Goal: Task Accomplishment & Management: Manage account settings

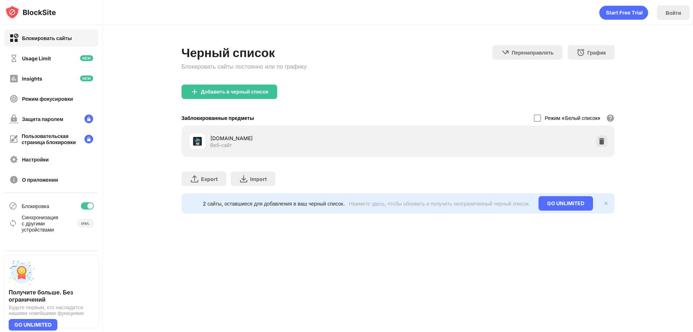
click at [575, 249] on div "Войти Черный список Блокировать сайты постоянно или по графику Перенаправлять Н…" at bounding box center [398, 166] width 590 height 332
click at [70, 117] on div "Защита паролем" at bounding box center [51, 118] width 94 height 17
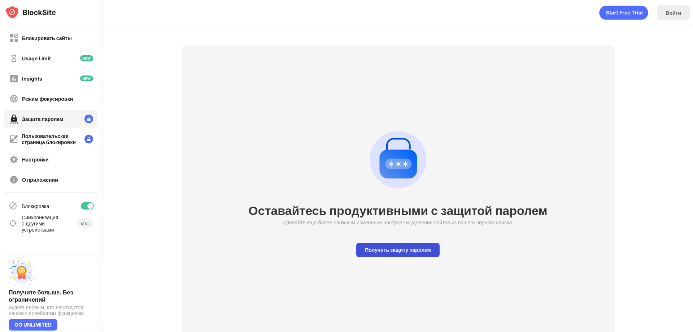
click at [410, 249] on div "Получить защиту паролем" at bounding box center [397, 250] width 83 height 14
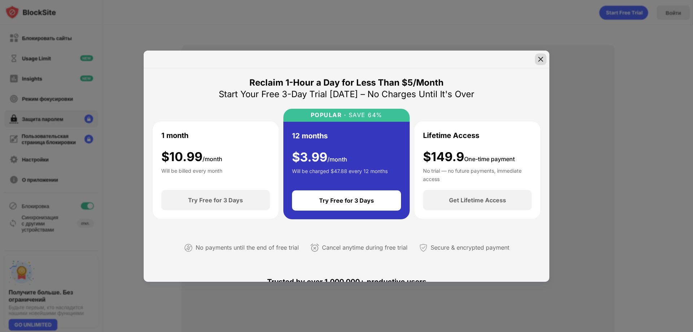
click at [541, 58] on img at bounding box center [540, 59] width 7 height 7
